Goal: Find specific page/section: Find specific page/section

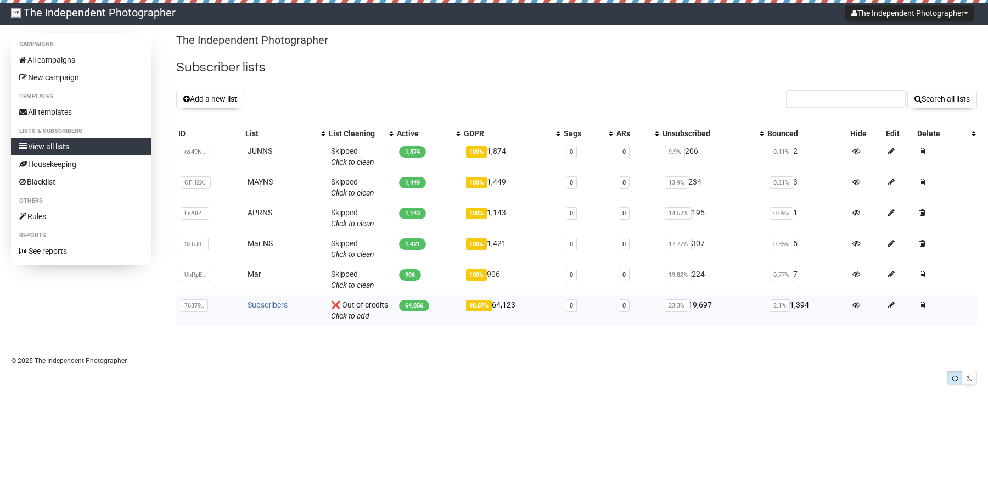
click at [268, 304] on link "Subscribers" at bounding box center [268, 304] width 40 height 9
click at [262, 305] on link "Subscribers" at bounding box center [268, 304] width 40 height 9
